Goal: Task Accomplishment & Management: Use online tool/utility

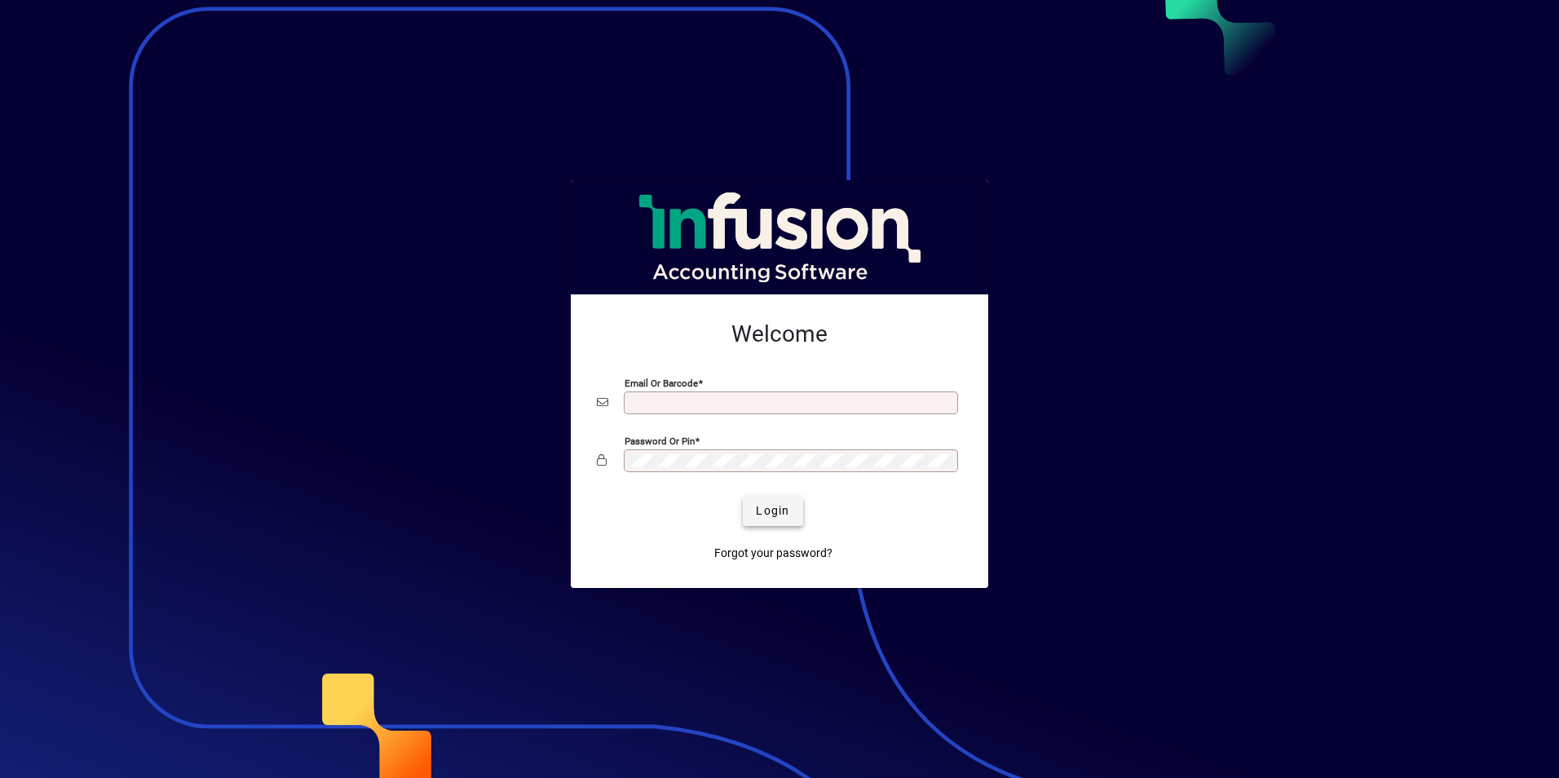
type input "**********"
click at [773, 510] on span "Login" at bounding box center [772, 510] width 33 height 17
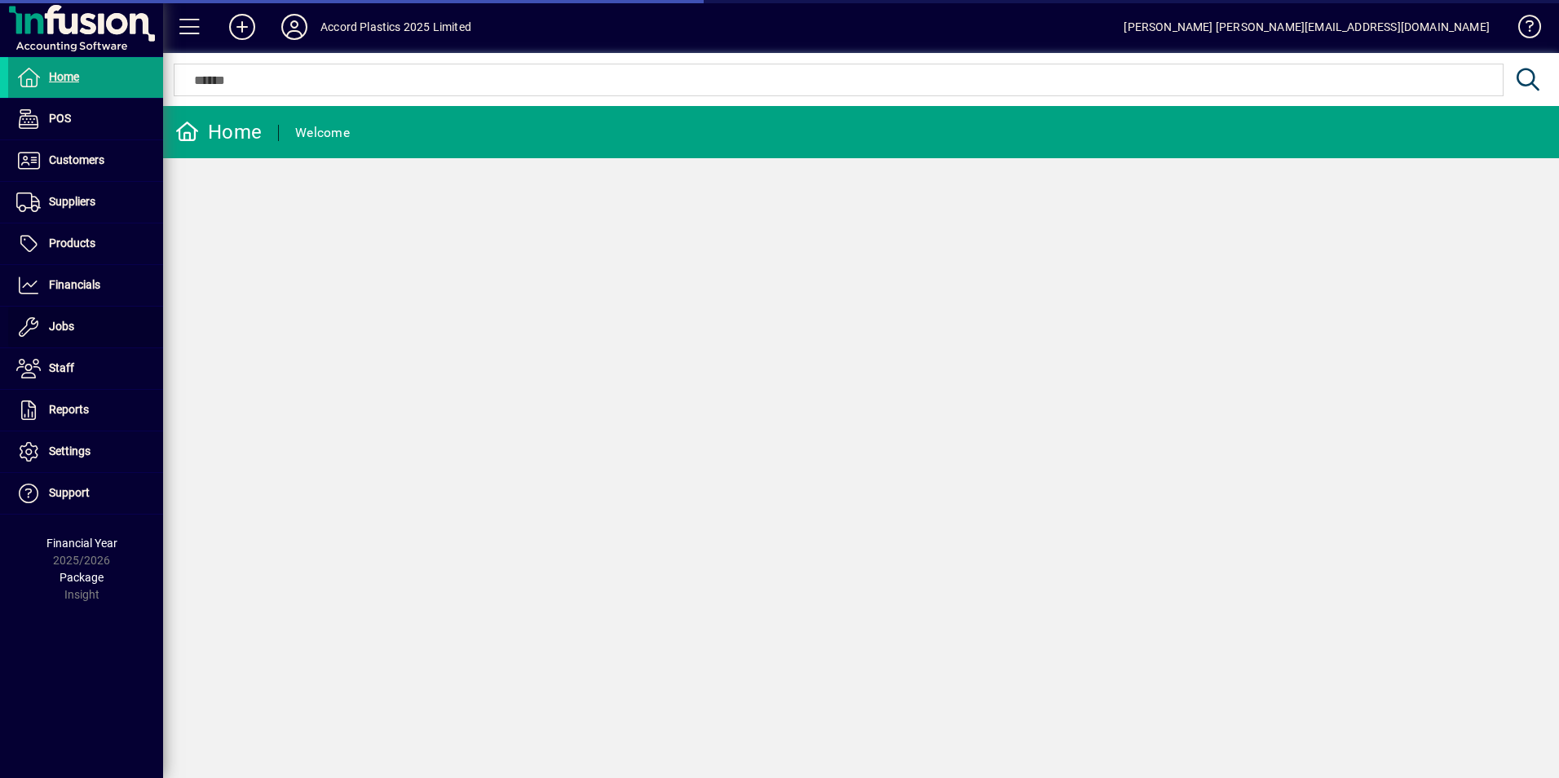
click at [64, 316] on span at bounding box center [85, 326] width 155 height 39
